Goal: Complete application form

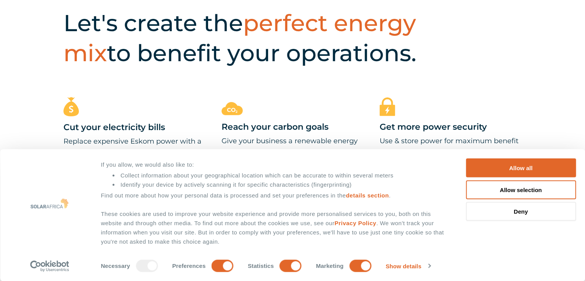
scroll to position [308, 0]
click at [505, 211] on button "Deny" at bounding box center [521, 211] width 110 height 19
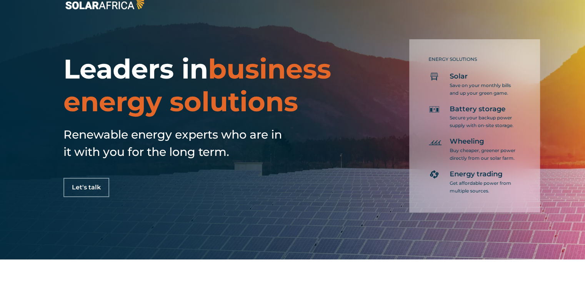
scroll to position [0, 0]
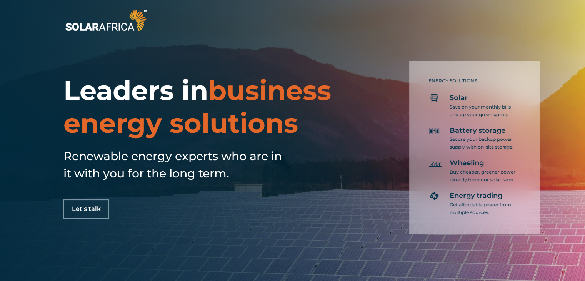
click at [96, 210] on span "Let's talk" at bounding box center [86, 209] width 29 height 6
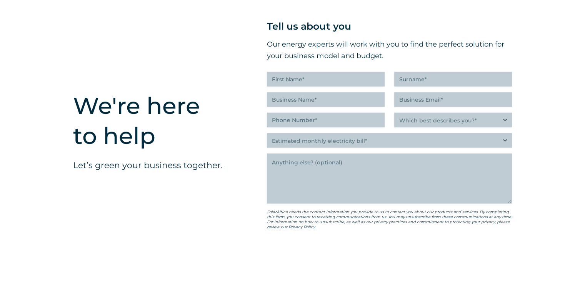
scroll to position [1909, 0]
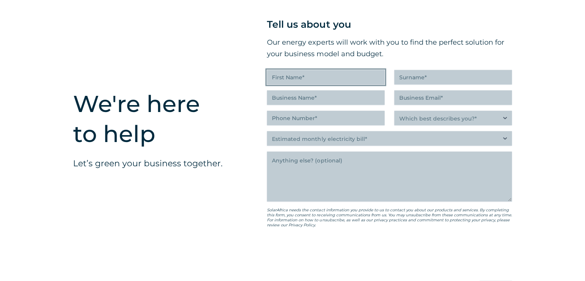
click at [318, 80] on input "First Name (Required)" at bounding box center [326, 77] width 118 height 15
type input "Ashrina"
type input "Kandier"
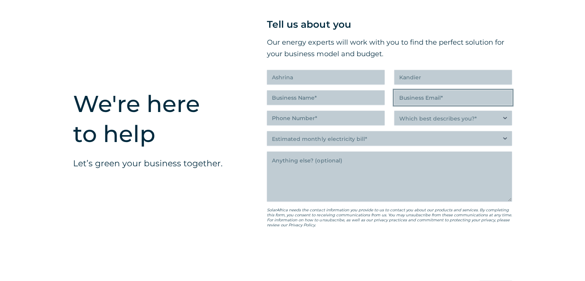
type input "[EMAIL_ADDRESS][DOMAIN_NAME]"
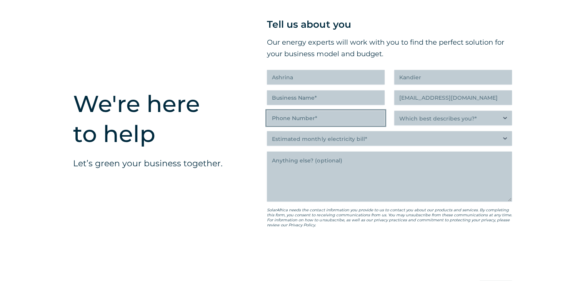
type input "8823524"
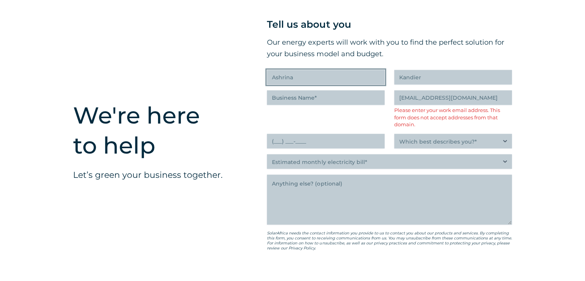
scroll to position [1920, 0]
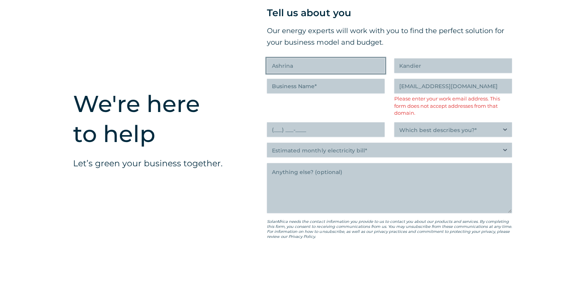
type input "8823524"
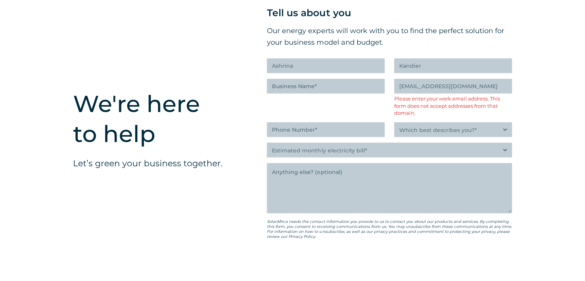
type input "(___) ___-____"
click at [356, 91] on input "Business Name (Required)" at bounding box center [326, 86] width 118 height 15
type input "Home"
click at [346, 137] on input "(___) ___-____" at bounding box center [326, 129] width 118 height 15
click at [276, 133] on input "(___) ___-____" at bounding box center [326, 129] width 118 height 15
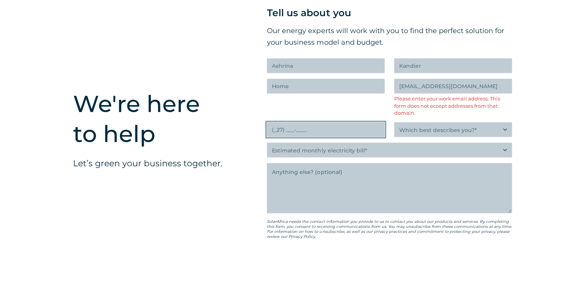
click at [291, 134] on input "(_27) ___-____" at bounding box center [326, 129] width 118 height 15
click at [334, 135] on input "(_27) __8-2823" at bounding box center [326, 129] width 118 height 15
type input "(082) 823-5274"
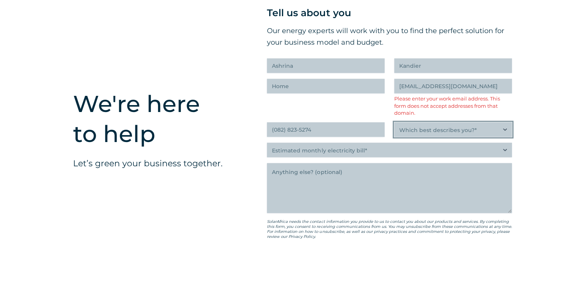
click at [449, 134] on select "Which best describes you?* Researching and identifying the best energy solution…" at bounding box center [453, 129] width 118 height 15
select select "Researching and identifying the best energy solutions on behalf of the business…"
click at [394, 127] on select "Which best describes you?* Researching and identifying the best energy solution…" at bounding box center [453, 129] width 118 height 15
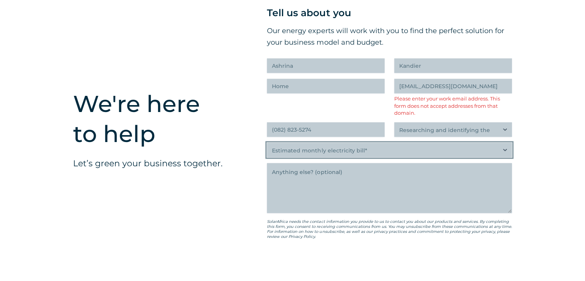
click at [411, 156] on select "Estimated monthly electricity bill* Less than R500K More than R500K" at bounding box center [389, 150] width 245 height 15
click at [267, 147] on select "Estimated monthly electricity bill* Less than R500K More than R500K" at bounding box center [389, 150] width 245 height 15
click at [505, 155] on select "Estimated monthly electricity bill* Less than R500K More than R500K" at bounding box center [389, 150] width 245 height 15
select select "More than R500K"
click at [267, 147] on select "Estimated monthly electricity bill* Less than R500K More than R500K" at bounding box center [389, 150] width 245 height 15
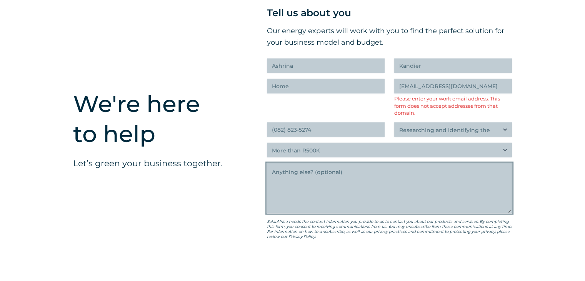
click at [347, 181] on textarea "Anything else" at bounding box center [389, 188] width 245 height 50
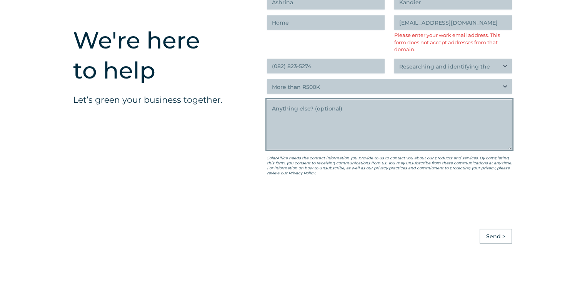
scroll to position [1997, 0]
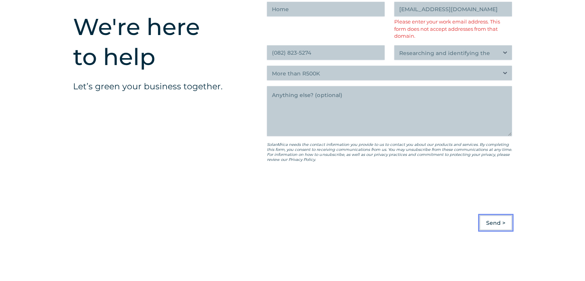
click at [491, 226] on input "Send >" at bounding box center [495, 222] width 32 height 15
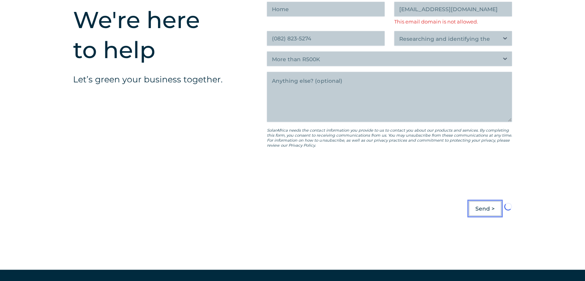
scroll to position [1990, 0]
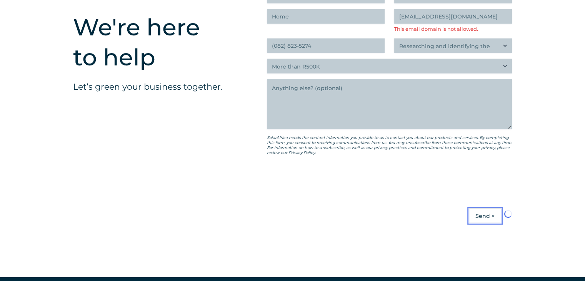
click at [480, 220] on input "Send >" at bounding box center [485, 215] width 32 height 15
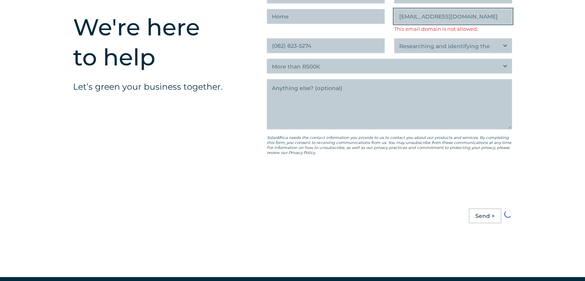
click at [462, 23] on input "[EMAIL_ADDRESS][DOMAIN_NAME]" at bounding box center [453, 16] width 118 height 15
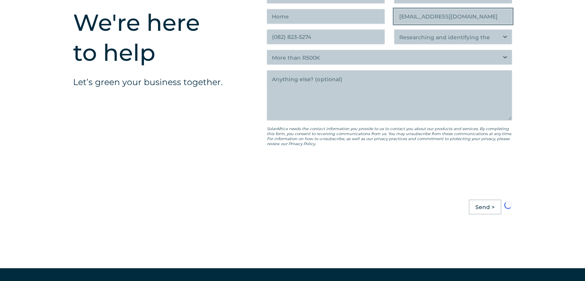
scroll to position [1986, 0]
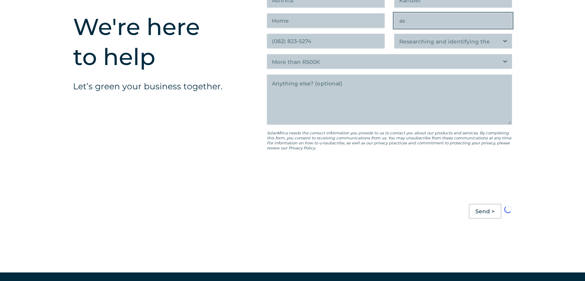
type input "a"
type input "[EMAIL_ADDRESS][DOMAIN_NAME]"
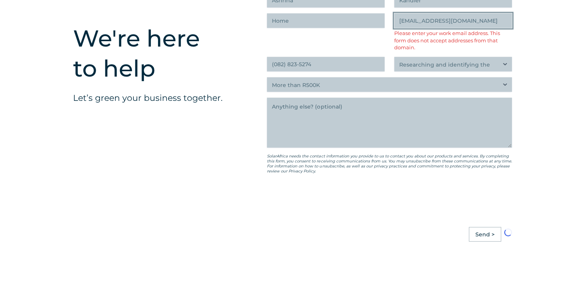
scroll to position [1997, 0]
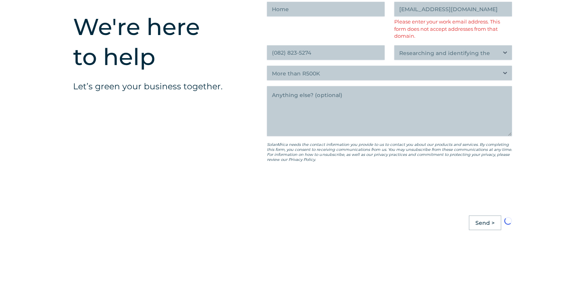
click at [540, 159] on div "We're here to help Let’s green your business together. " (Required) " indicates…" at bounding box center [292, 84] width 585 height 400
click at [486, 228] on input "Send >" at bounding box center [485, 222] width 32 height 15
click at [429, 57] on select "Which best describes you?* Researching and identifying the best energy solution…" at bounding box center [453, 52] width 118 height 15
click at [537, 39] on div "We're here to help Let’s green your business together. " (Required) " indicates…" at bounding box center [292, 84] width 585 height 400
click at [463, 14] on input "[EMAIL_ADDRESS][DOMAIN_NAME]" at bounding box center [453, 9] width 118 height 15
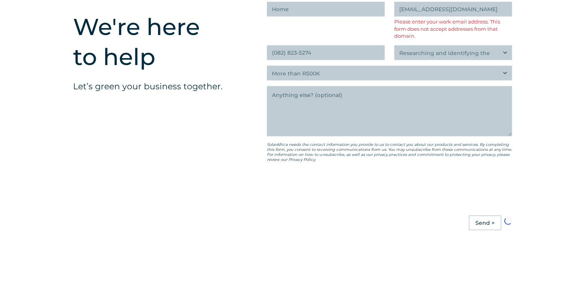
click at [526, 180] on div "" (Required) " indicates required fields Tell us about you Our energy experts w…" at bounding box center [389, 72] width 291 height 377
